Goal: Browse casually: Explore the website without a specific task or goal

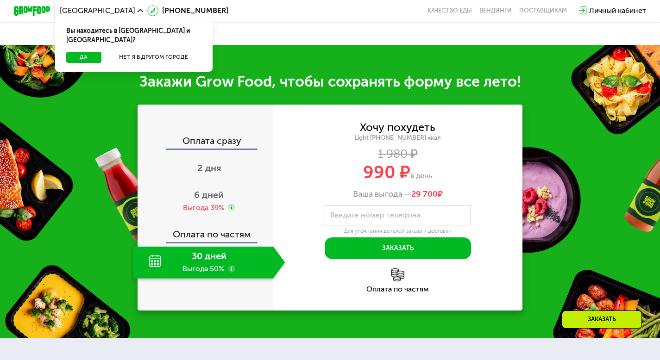
scroll to position [739, 0]
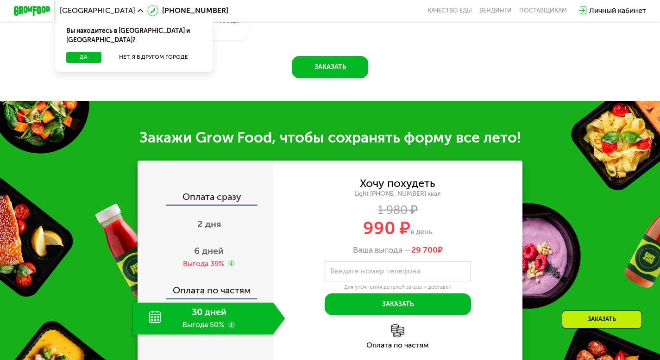
click at [137, 10] on use at bounding box center [140, 10] width 6 height 3
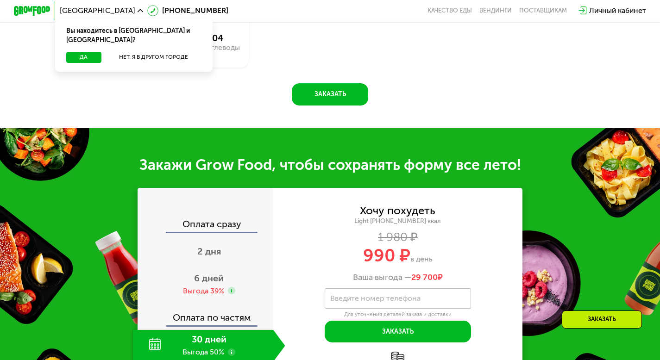
scroll to position [711, 0]
click at [137, 12] on use at bounding box center [140, 10] width 6 height 3
click at [137, 12] on icon at bounding box center [140, 11] width 6 height 6
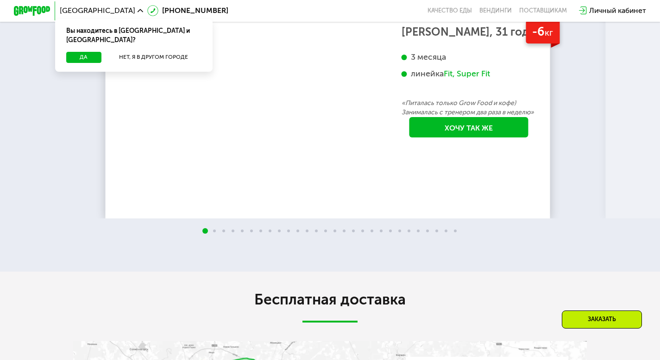
scroll to position [1524, 0]
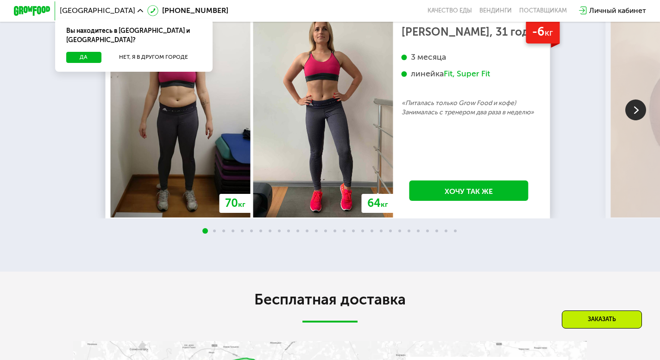
click at [641, 120] on img at bounding box center [635, 110] width 21 height 21
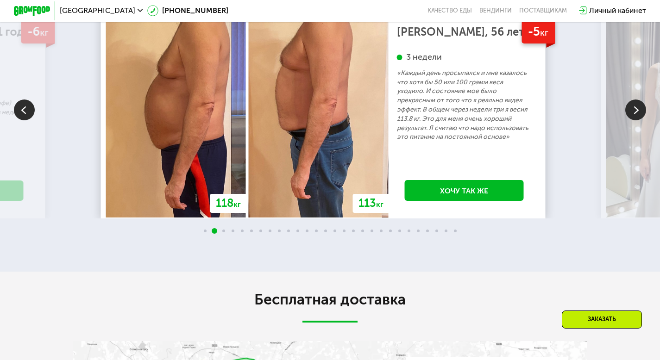
click at [641, 120] on img at bounding box center [635, 110] width 21 height 21
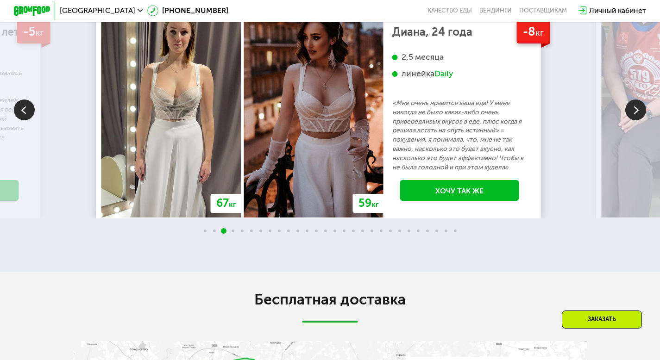
click at [640, 120] on img at bounding box center [635, 110] width 21 height 21
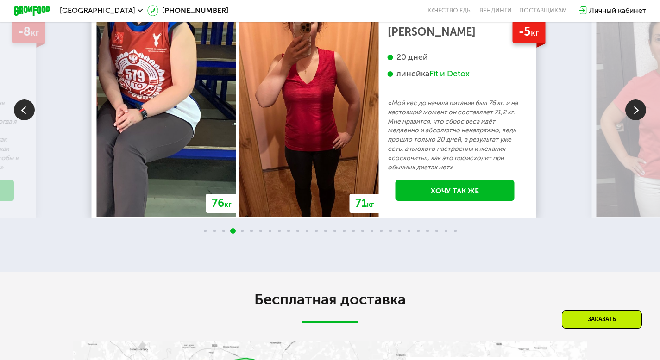
click at [640, 120] on img at bounding box center [635, 110] width 21 height 21
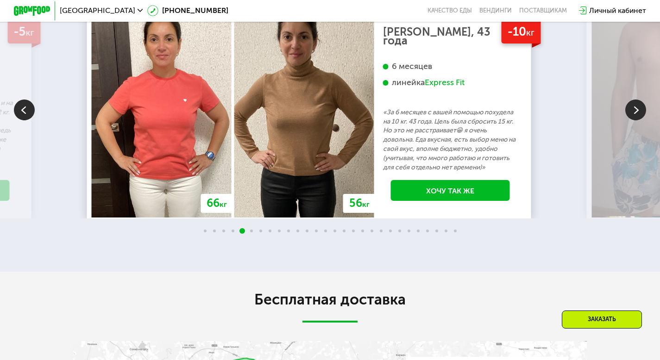
click at [639, 120] on img at bounding box center [635, 110] width 21 height 21
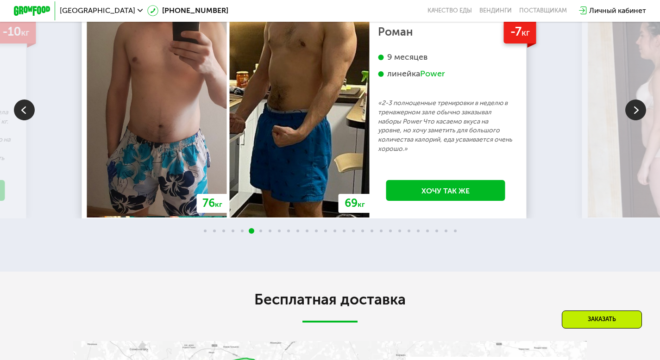
click at [639, 120] on img at bounding box center [635, 110] width 21 height 21
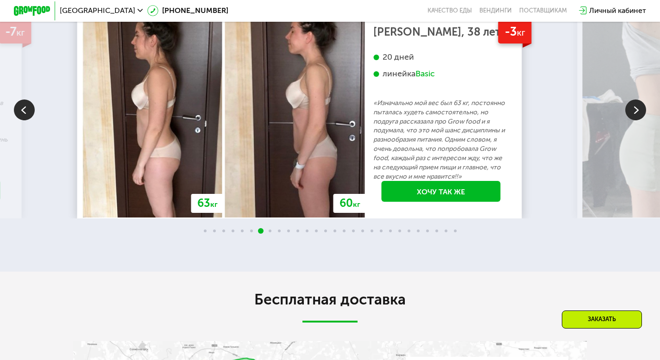
click at [639, 120] on img at bounding box center [635, 110] width 21 height 21
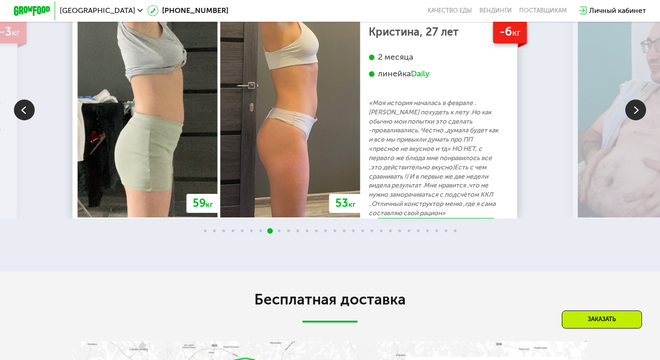
click at [639, 120] on img at bounding box center [635, 110] width 21 height 21
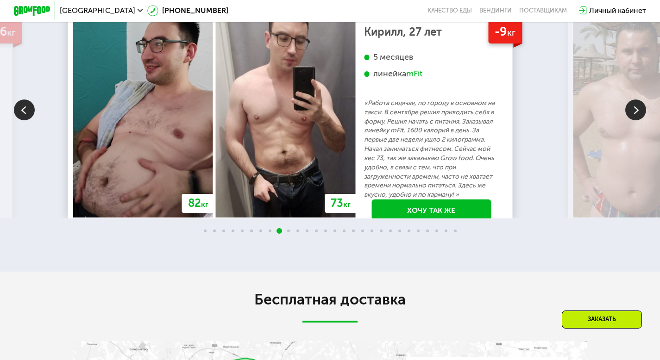
click at [632, 120] on img at bounding box center [635, 110] width 21 height 21
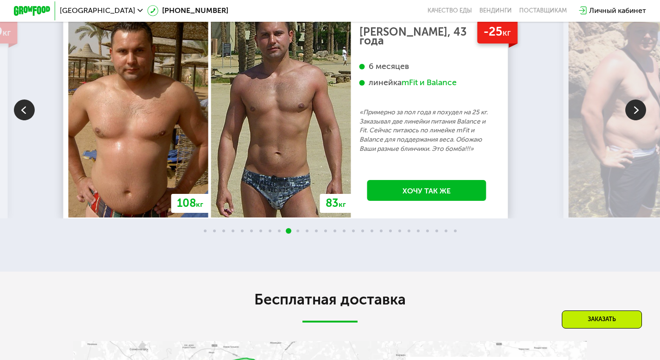
click at [632, 120] on img at bounding box center [635, 110] width 21 height 21
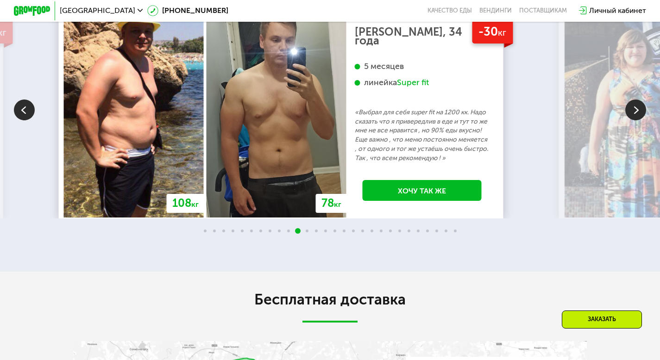
click at [632, 120] on img at bounding box center [635, 110] width 21 height 21
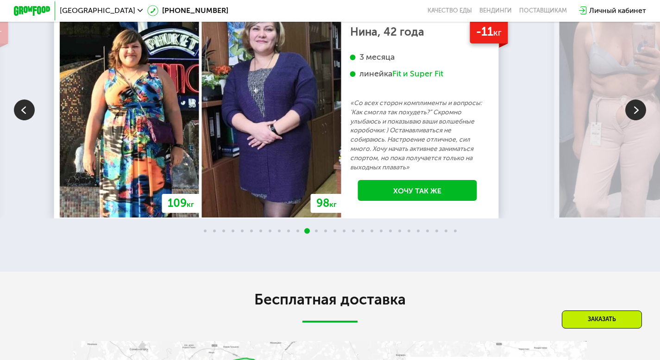
click at [632, 120] on img at bounding box center [635, 110] width 21 height 21
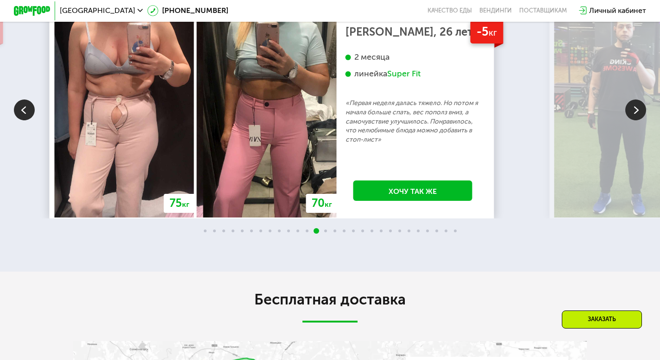
click at [632, 120] on img at bounding box center [635, 110] width 21 height 21
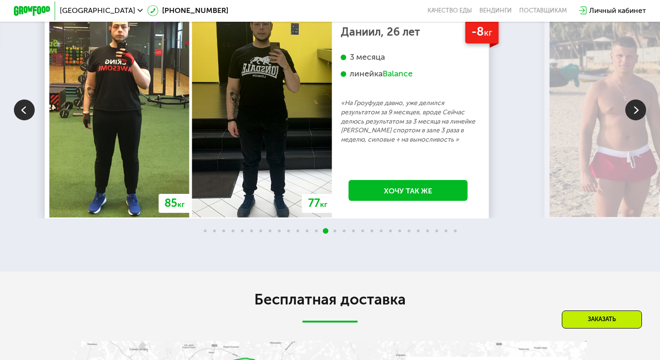
click at [632, 120] on img at bounding box center [635, 110] width 21 height 21
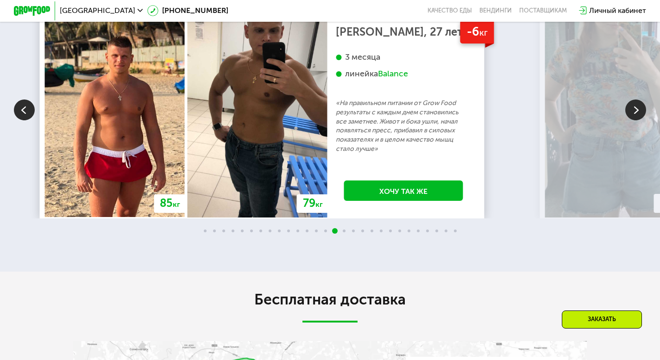
click at [632, 120] on img at bounding box center [635, 110] width 21 height 21
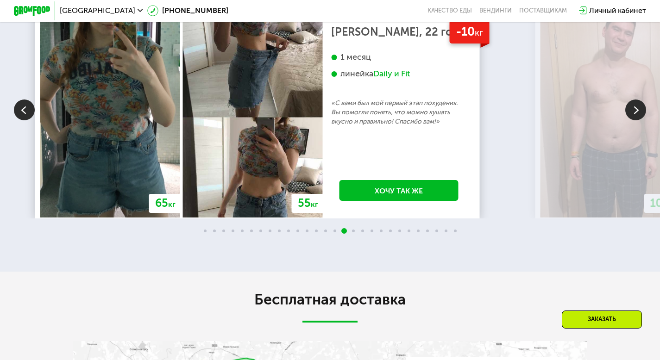
click at [632, 120] on img at bounding box center [635, 110] width 21 height 21
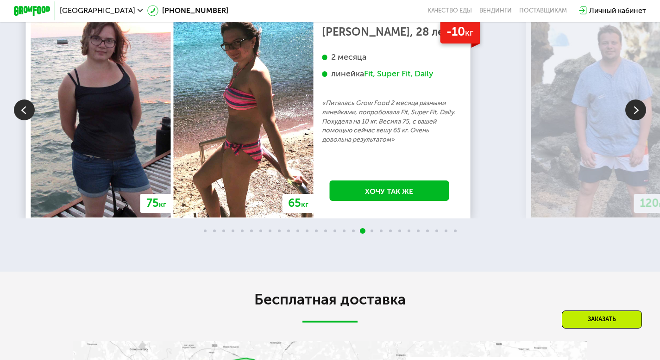
click at [632, 120] on img at bounding box center [635, 110] width 21 height 21
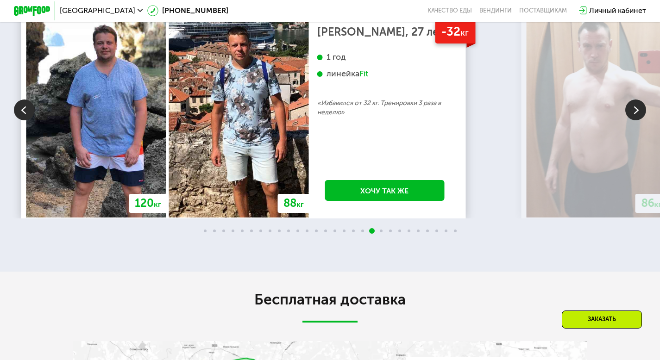
click at [632, 120] on img at bounding box center [635, 110] width 21 height 21
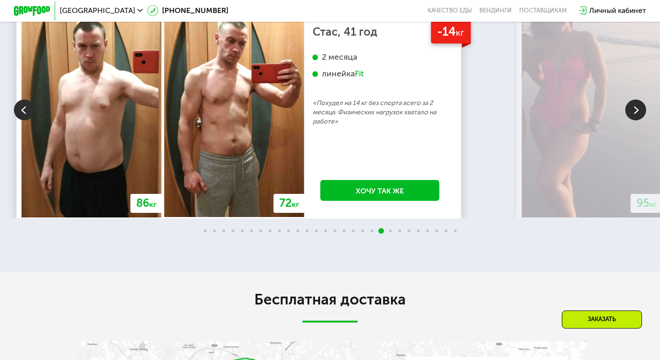
click at [632, 120] on img at bounding box center [635, 110] width 21 height 21
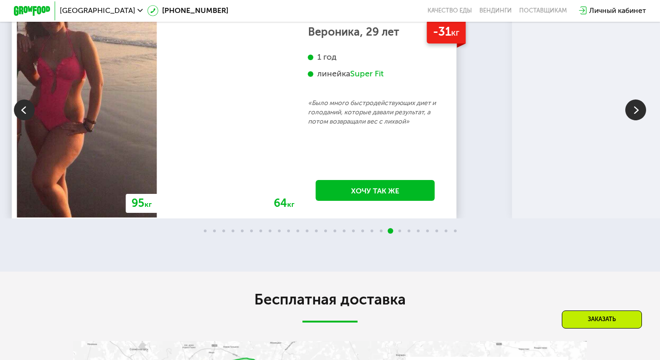
click at [632, 120] on img at bounding box center [635, 110] width 21 height 21
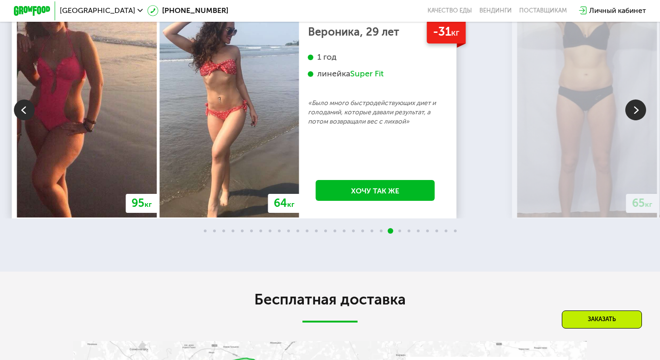
click at [630, 120] on img at bounding box center [635, 110] width 21 height 21
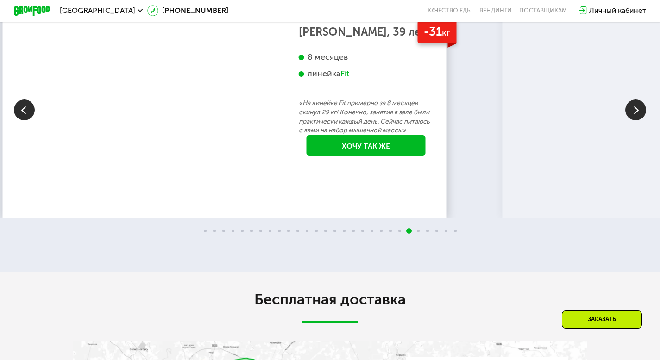
click at [629, 120] on img at bounding box center [635, 110] width 21 height 21
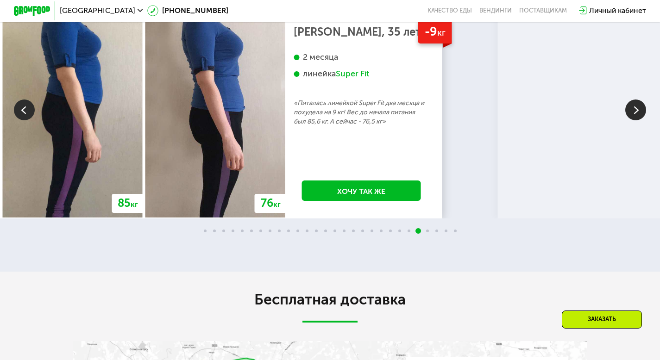
click at [629, 120] on img at bounding box center [635, 110] width 21 height 21
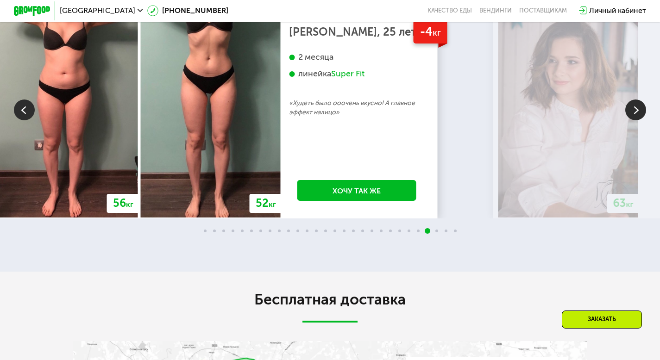
click at [629, 120] on img at bounding box center [635, 110] width 21 height 21
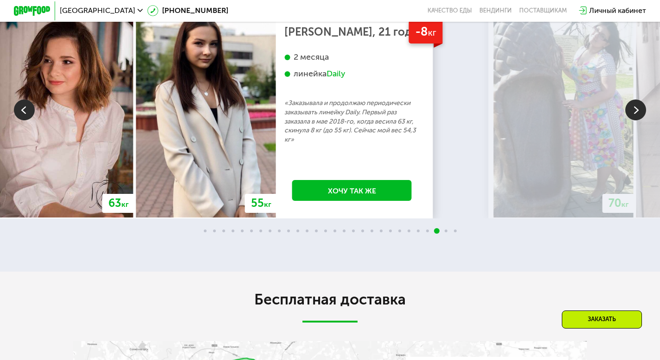
click at [629, 120] on img at bounding box center [635, 110] width 21 height 21
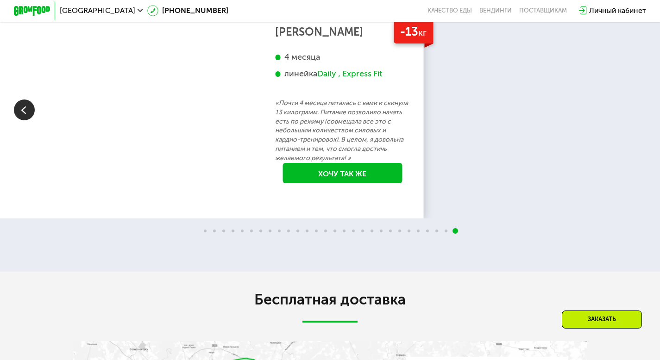
click at [423, 193] on div "82 кг 69 кг -13 кг [PERSON_NAME] 4 месяца линейка Daily , Express Fit «Почти 4 …" at bounding box center [201, 109] width 444 height 218
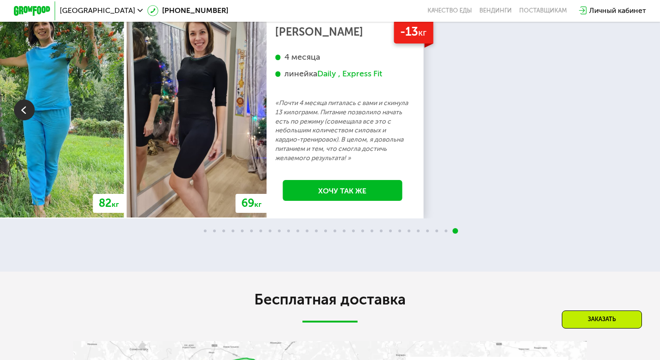
click at [629, 193] on div "70 кг 64 кг -6 кг [PERSON_NAME], 31 год 3 месяца линейка Fit, Super Fit «Питала…" at bounding box center [330, 109] width 660 height 218
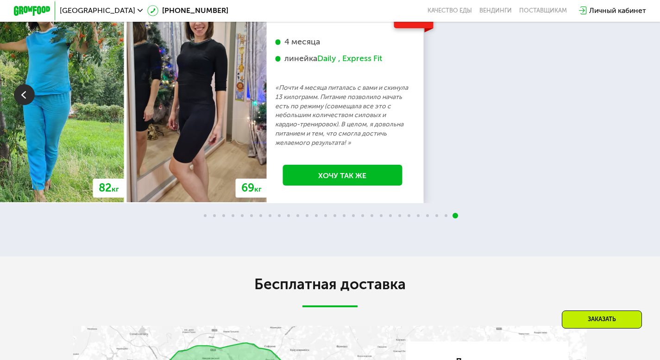
scroll to position [1540, 0]
click at [29, 105] on img at bounding box center [24, 94] width 21 height 21
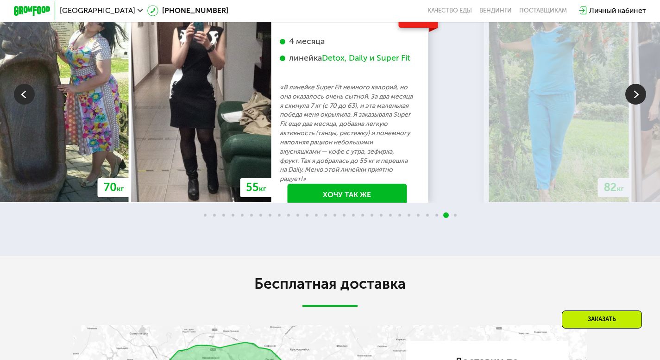
click at [29, 105] on img at bounding box center [24, 94] width 21 height 21
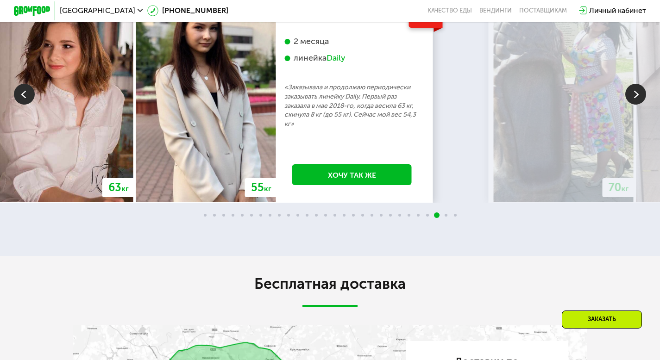
click at [29, 105] on img at bounding box center [24, 94] width 21 height 21
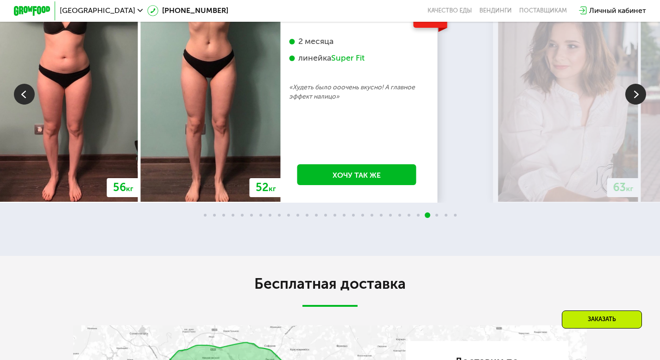
click at [30, 105] on img at bounding box center [24, 94] width 21 height 21
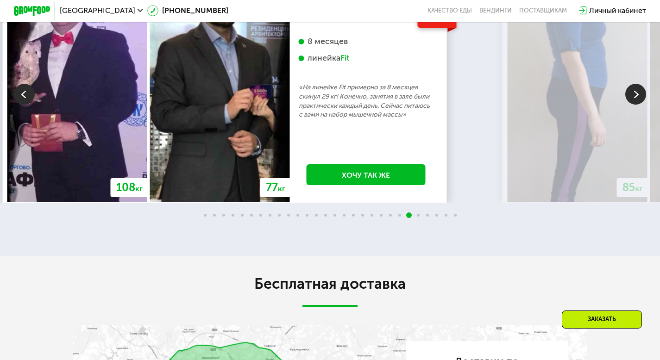
click at [30, 105] on img at bounding box center [24, 94] width 21 height 21
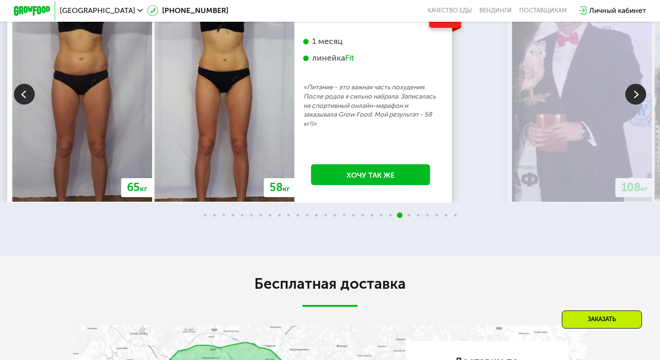
click at [29, 105] on img at bounding box center [24, 94] width 21 height 21
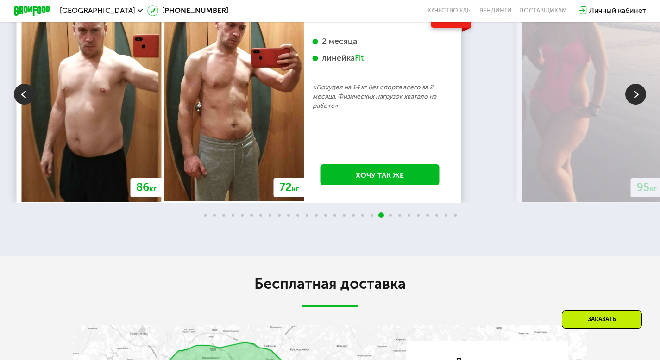
click at [29, 105] on img at bounding box center [24, 94] width 21 height 21
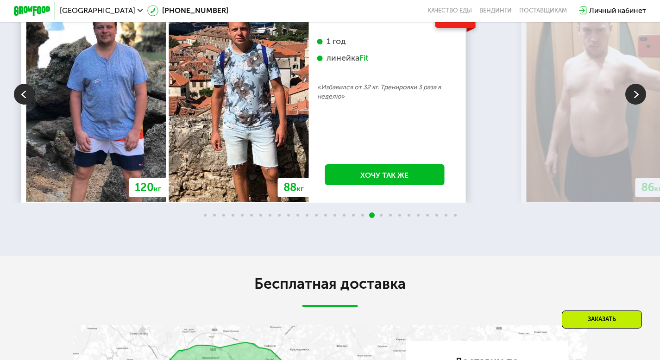
click at [31, 105] on img at bounding box center [24, 94] width 21 height 21
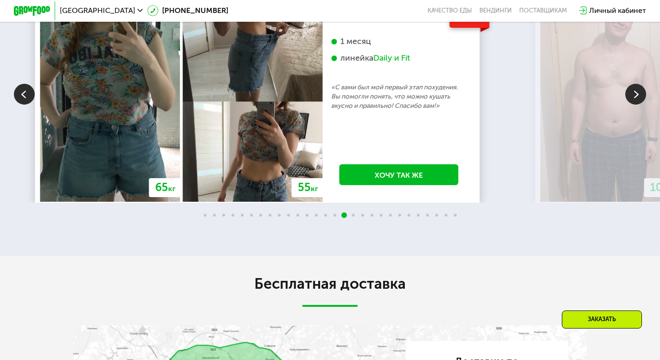
click at [31, 105] on img at bounding box center [24, 94] width 21 height 21
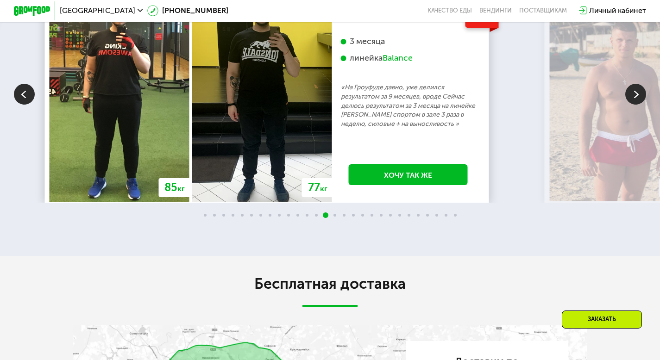
click at [31, 105] on img at bounding box center [24, 94] width 21 height 21
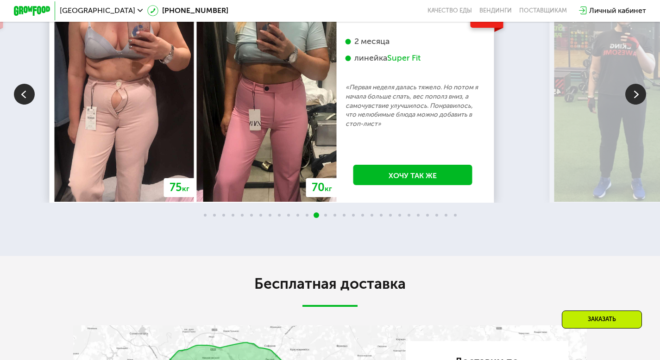
click at [31, 105] on img at bounding box center [24, 94] width 21 height 21
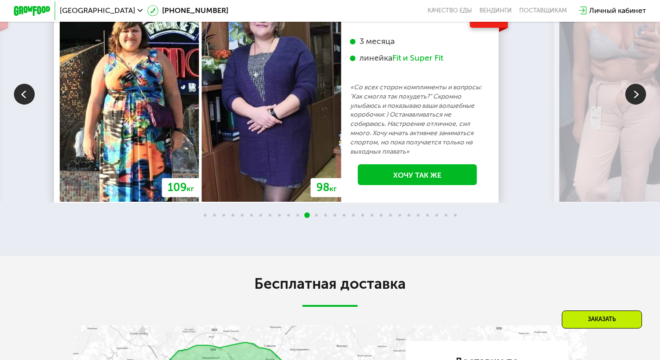
click at [31, 105] on img at bounding box center [24, 94] width 21 height 21
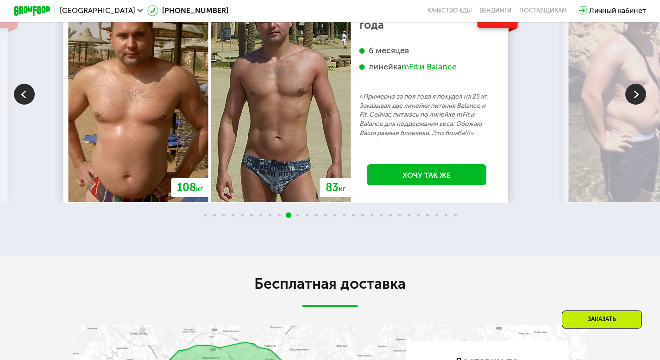
click at [31, 105] on img at bounding box center [24, 94] width 21 height 21
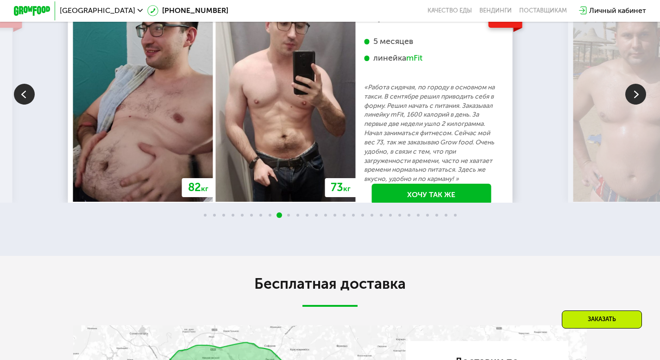
click at [31, 105] on img at bounding box center [24, 94] width 21 height 21
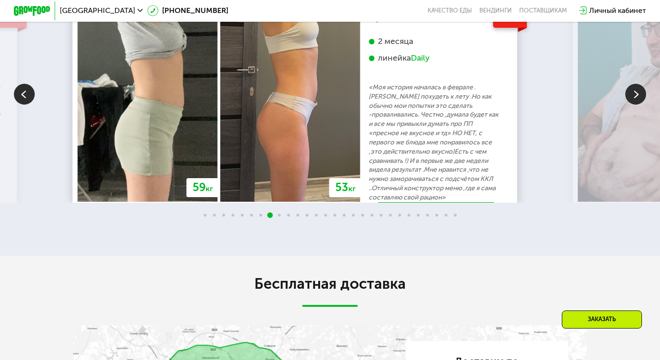
click at [31, 105] on img at bounding box center [24, 94] width 21 height 21
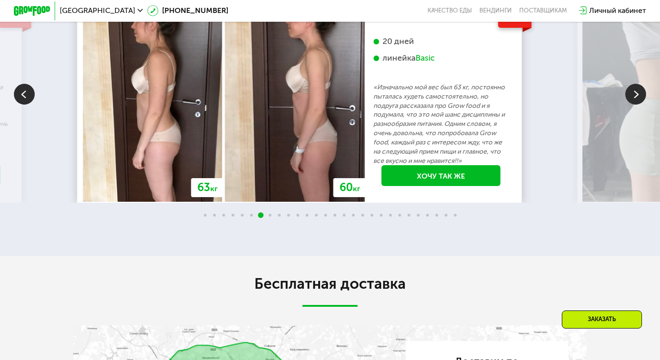
click at [31, 105] on img at bounding box center [24, 94] width 21 height 21
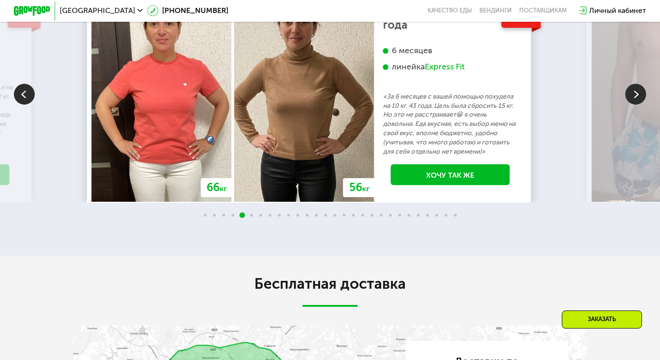
click at [31, 105] on img at bounding box center [24, 94] width 21 height 21
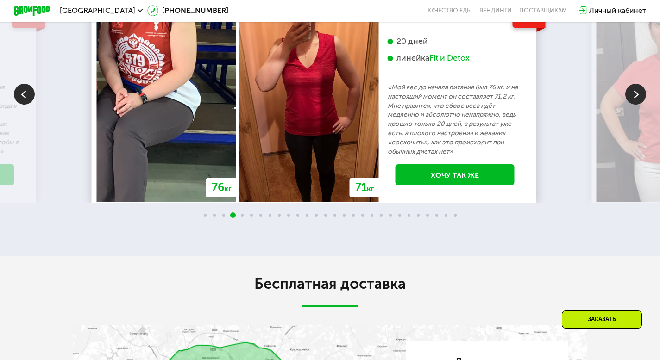
click at [31, 105] on img at bounding box center [24, 94] width 21 height 21
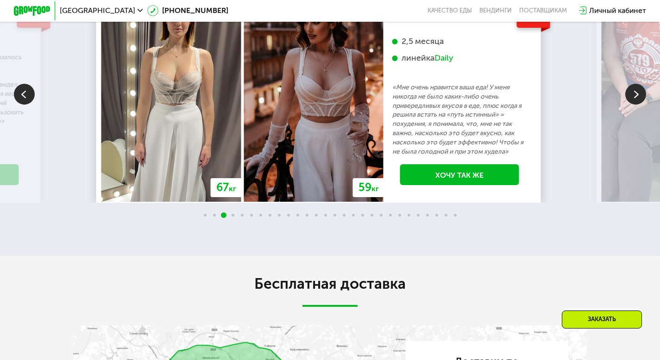
click at [31, 105] on img at bounding box center [24, 94] width 21 height 21
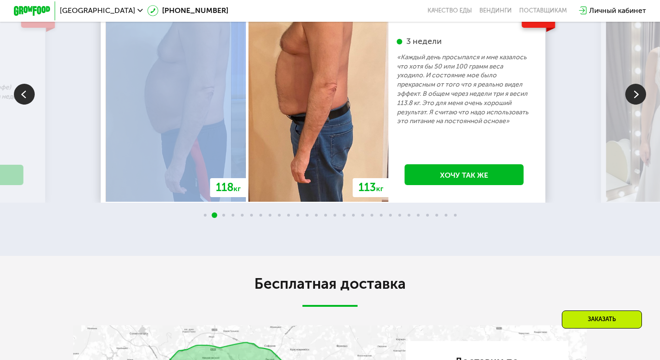
click at [31, 105] on img at bounding box center [24, 94] width 21 height 21
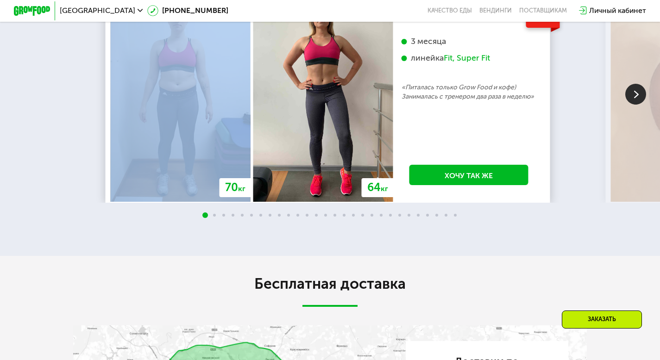
click at [31, 177] on div "70 кг 64 кг -6 кг [PERSON_NAME], 31 год 3 месяца линейка Fit, Super Fit «Питала…" at bounding box center [330, 94] width 660 height 218
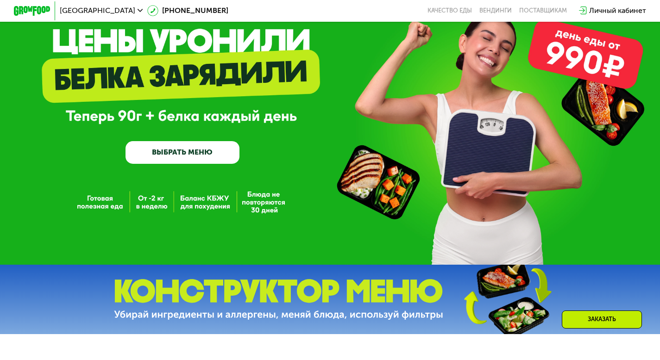
scroll to position [0, 0]
